Goal: Information Seeking & Learning: Learn about a topic

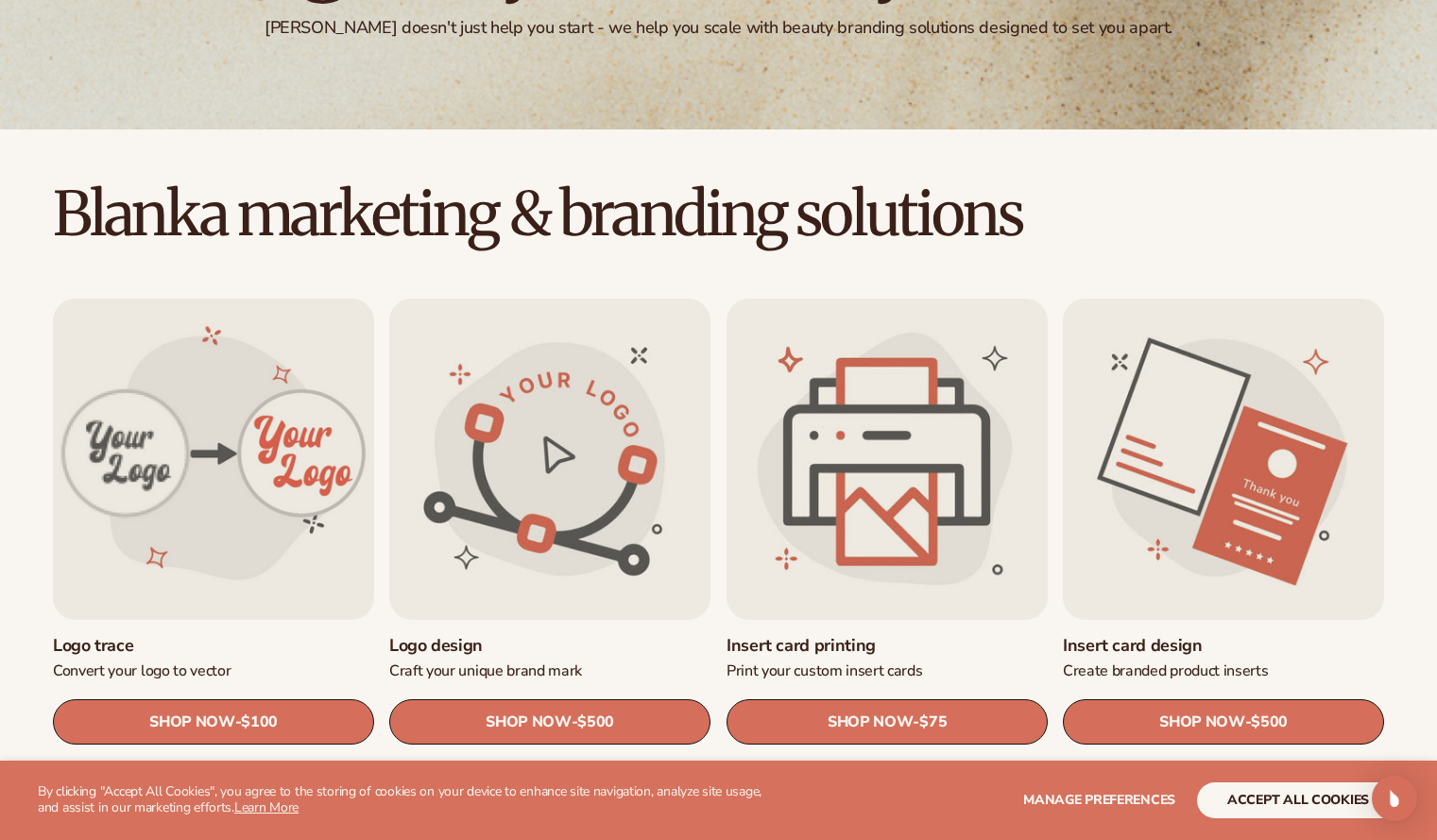
scroll to position [472, 0]
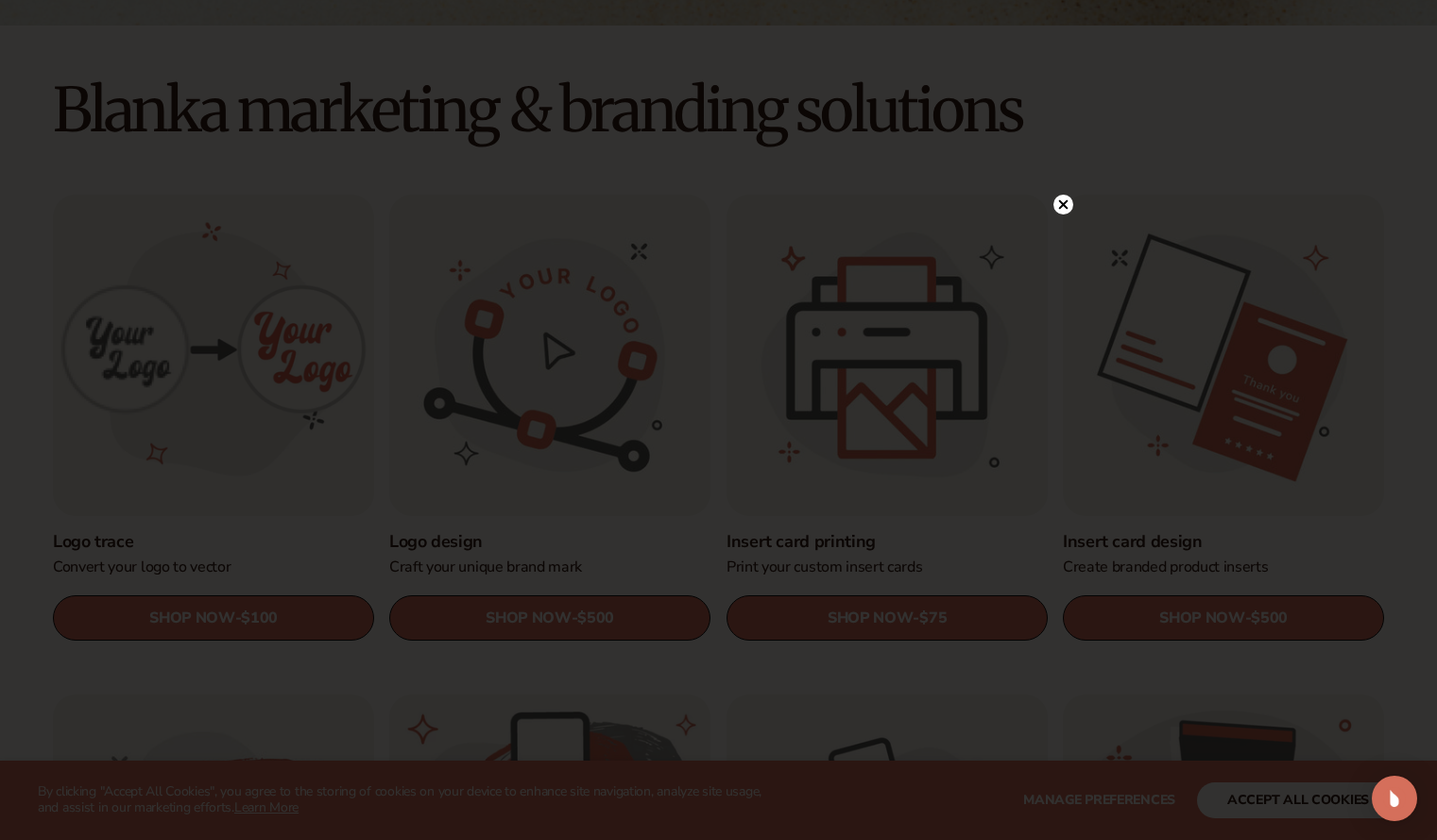
click at [1061, 199] on circle at bounding box center [1064, 204] width 20 height 20
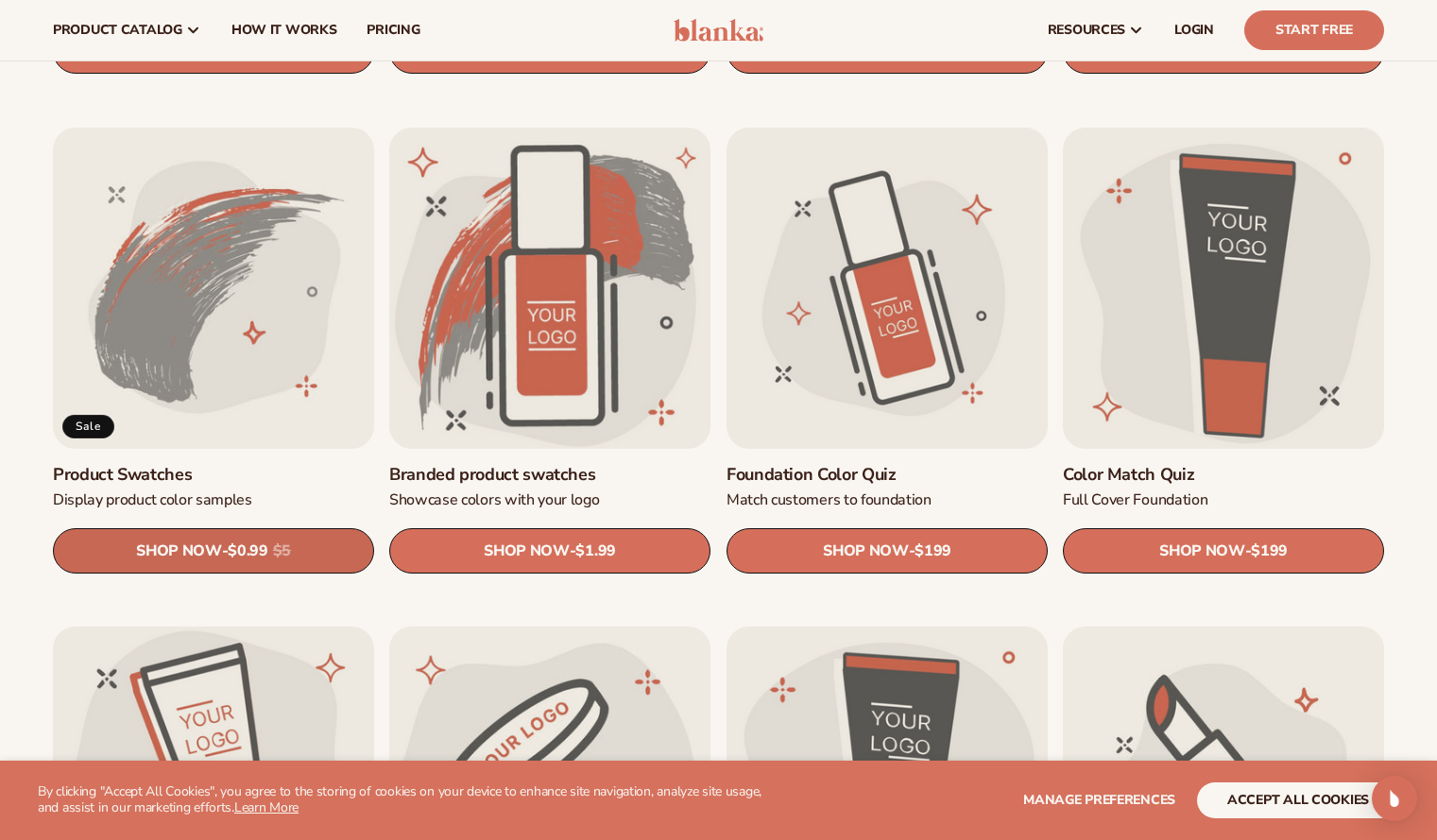
scroll to position [567, 0]
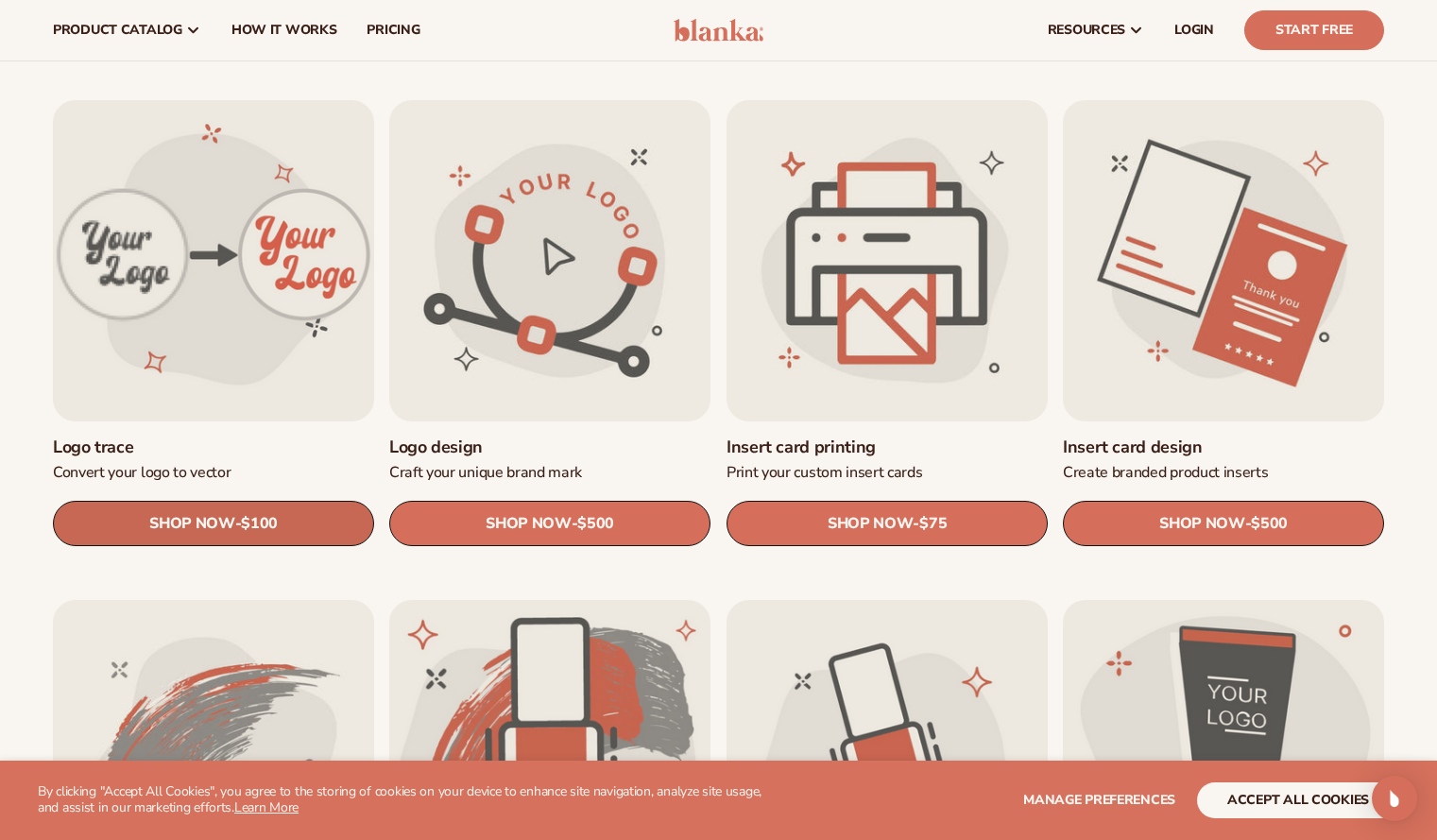
click at [273, 528] on span "$100" at bounding box center [259, 524] width 37 height 18
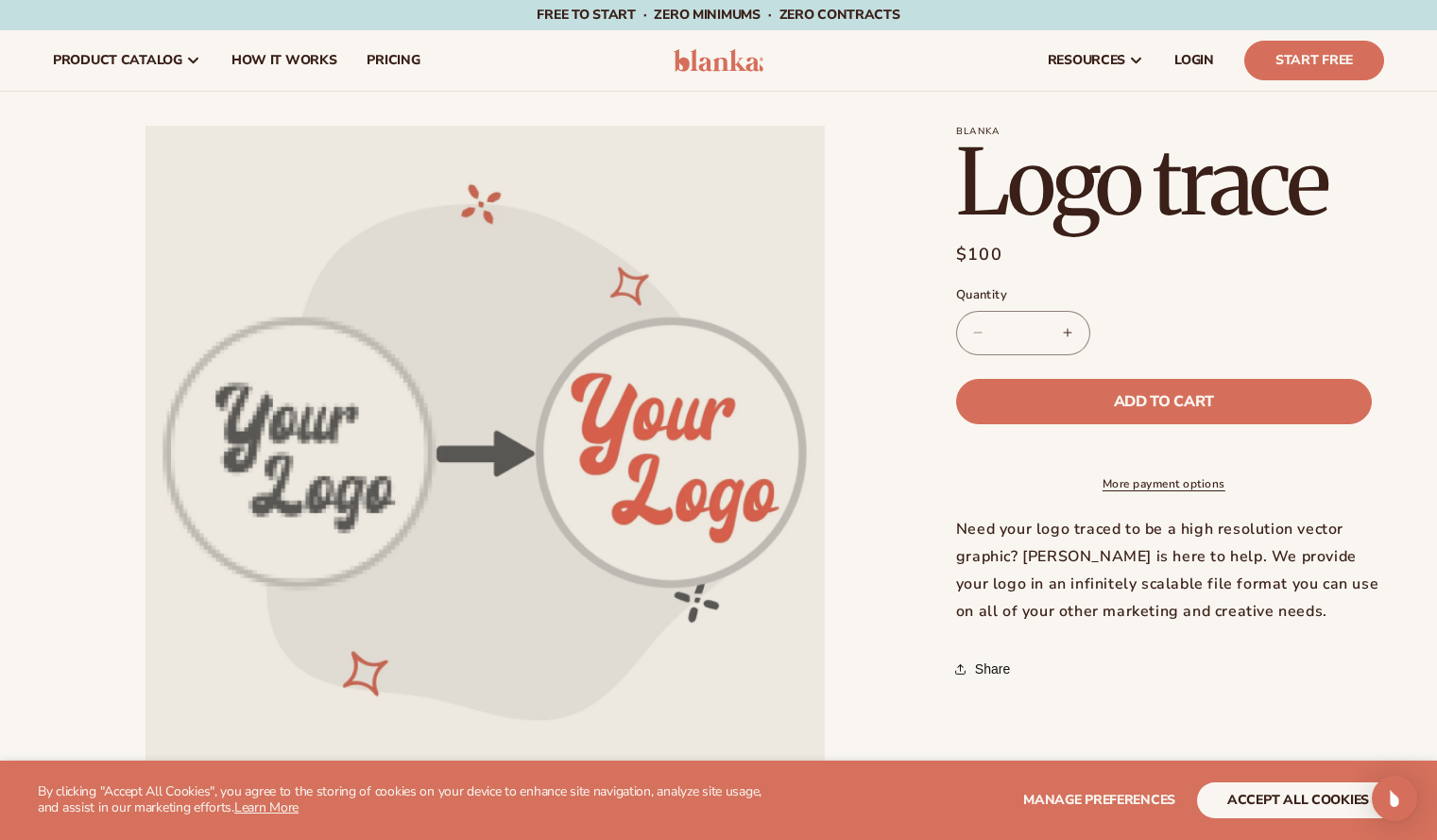
click at [715, 51] on img at bounding box center [718, 60] width 90 height 23
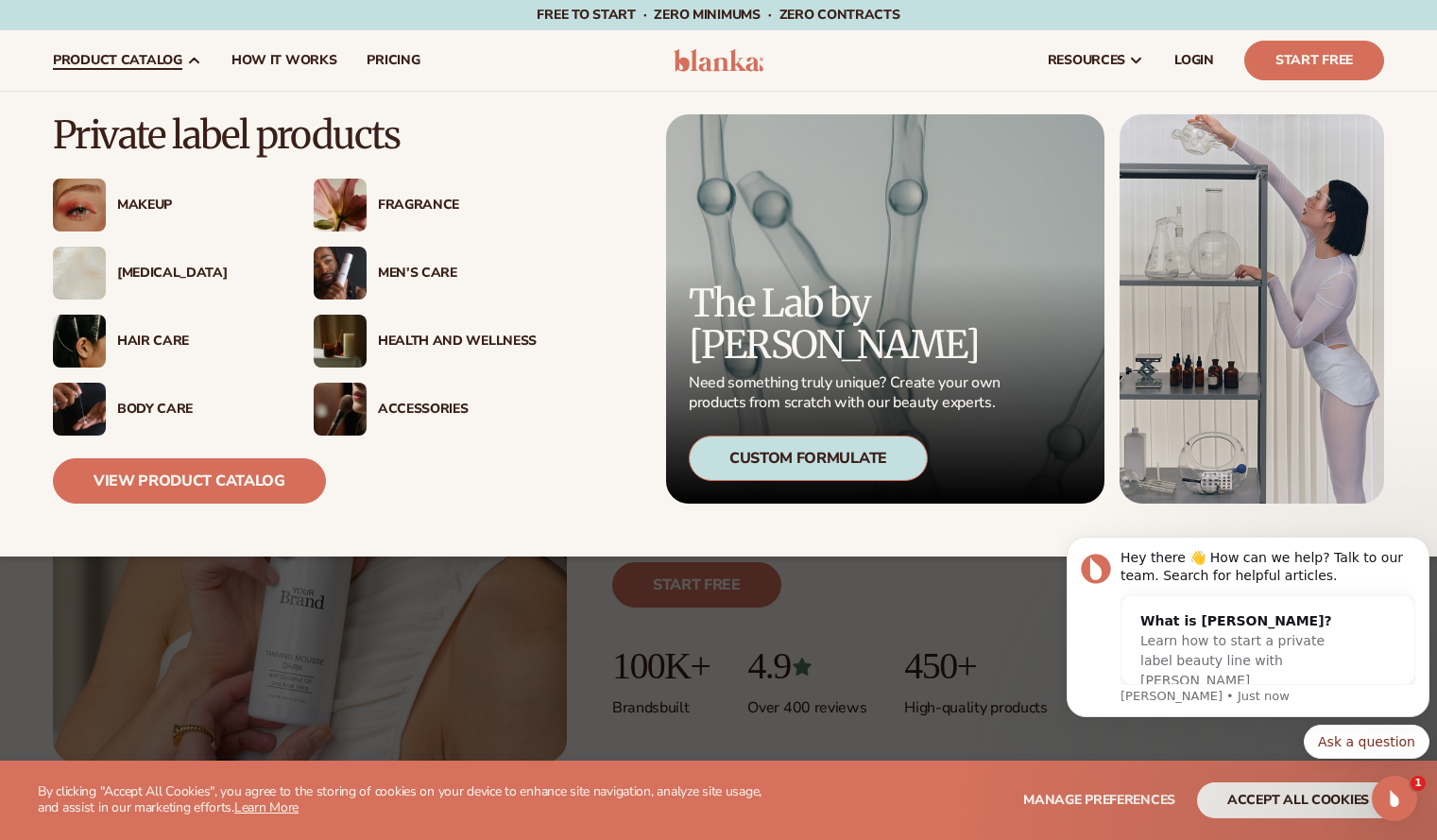
click at [151, 205] on div "Makeup" at bounding box center [197, 205] width 159 height 16
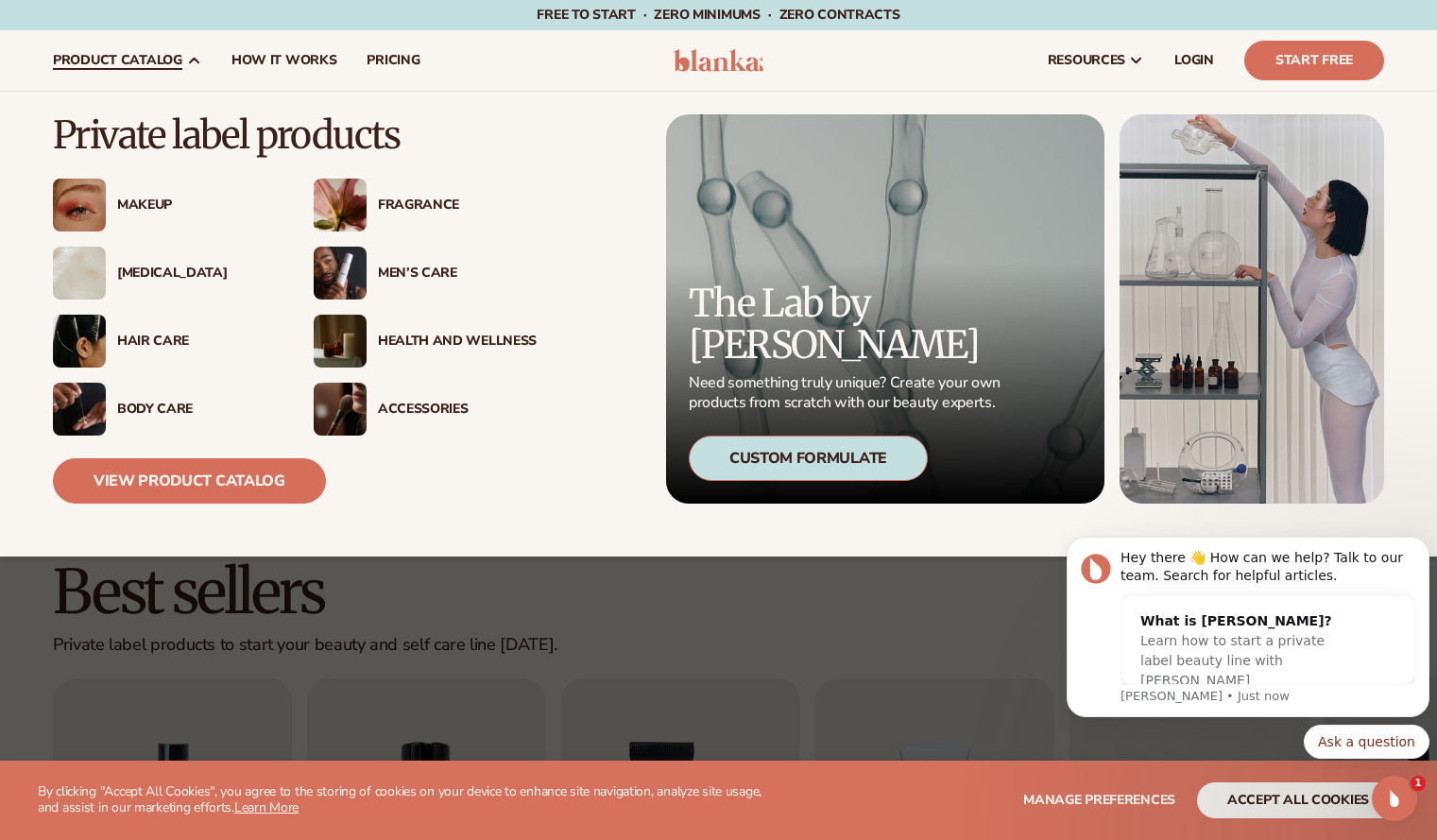
click at [414, 273] on div "Men’s Care" at bounding box center [457, 273] width 159 height 16
click at [417, 205] on div "Fragrance" at bounding box center [457, 205] width 159 height 16
